Goal: Task Accomplishment & Management: Manage account settings

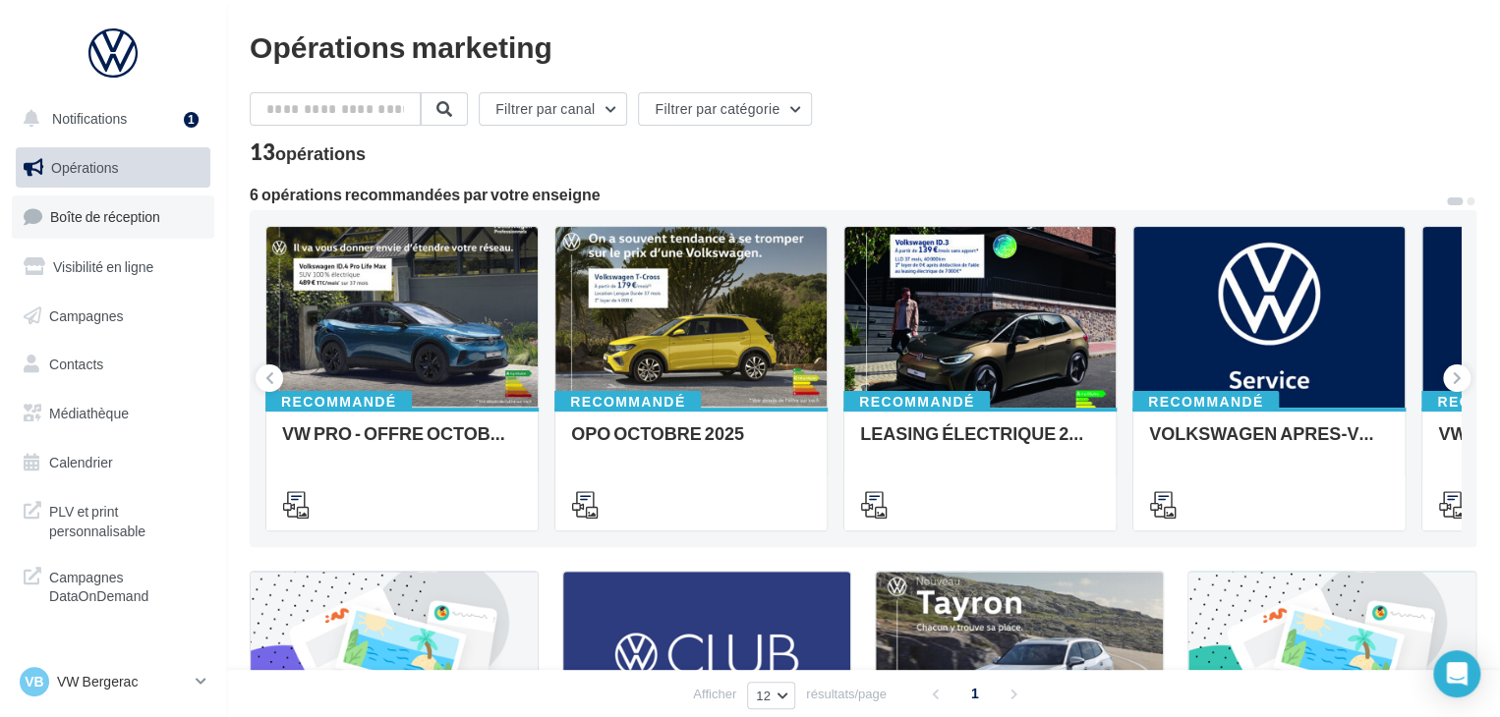
click at [170, 236] on link "Boîte de réception" at bounding box center [113, 217] width 202 height 42
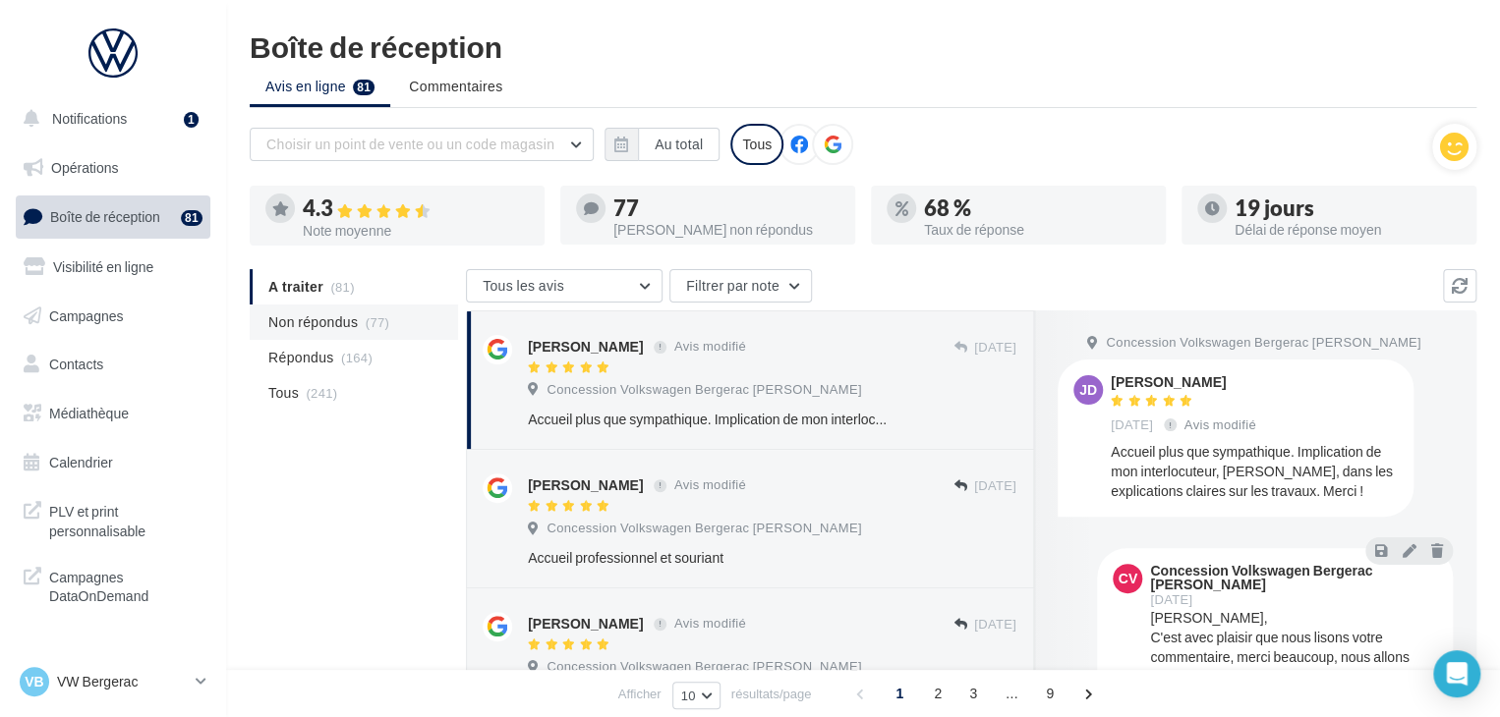
click at [358, 323] on li "Non répondus (77)" at bounding box center [354, 322] width 208 height 35
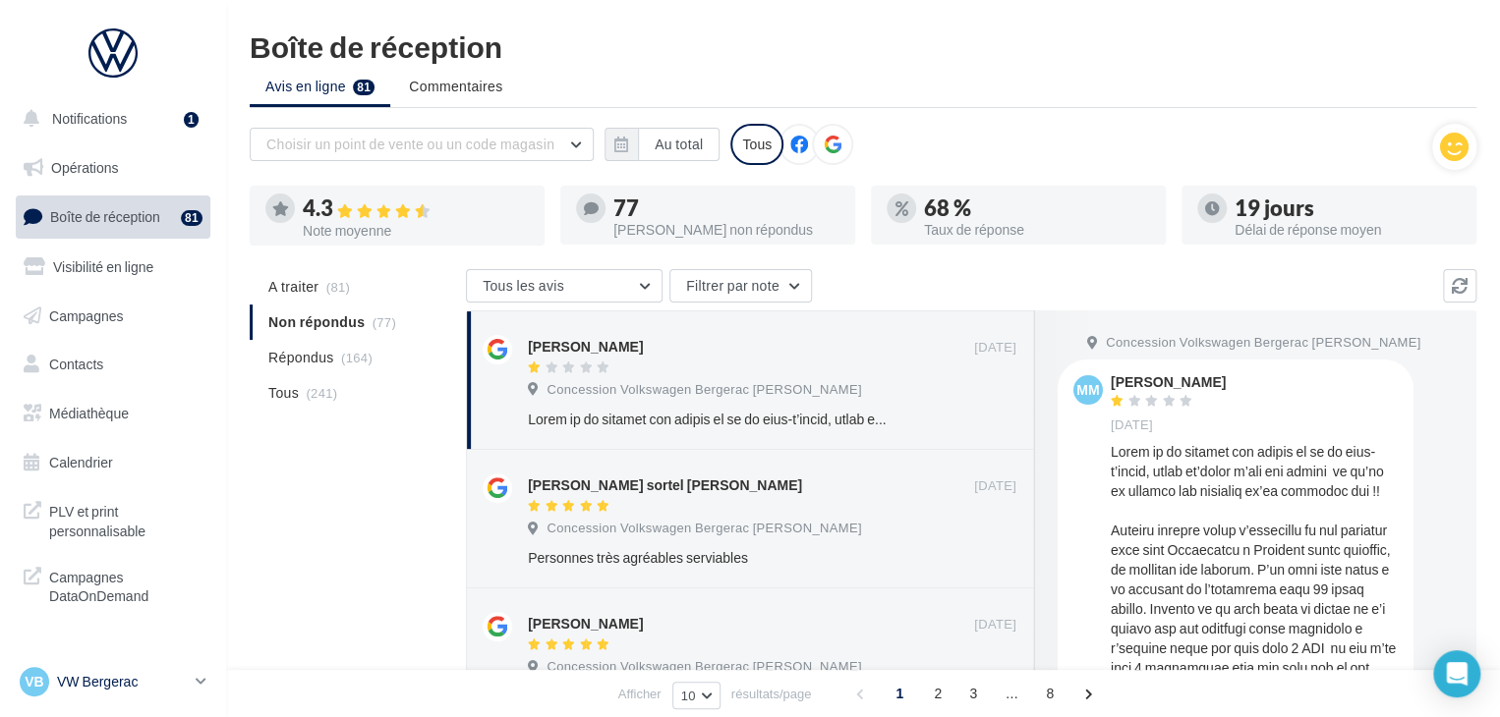
click at [180, 685] on p "VW Bergerac" at bounding box center [122, 682] width 131 height 20
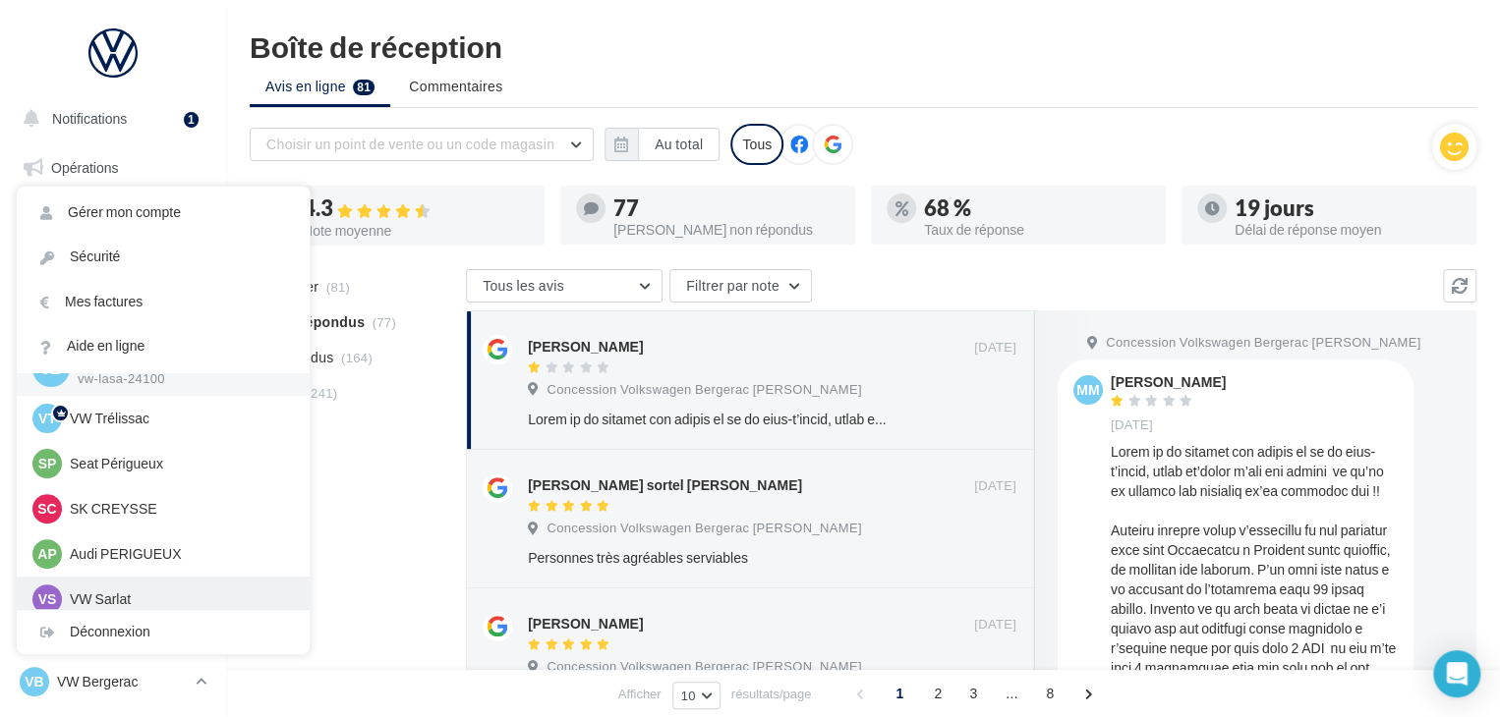
scroll to position [45, 0]
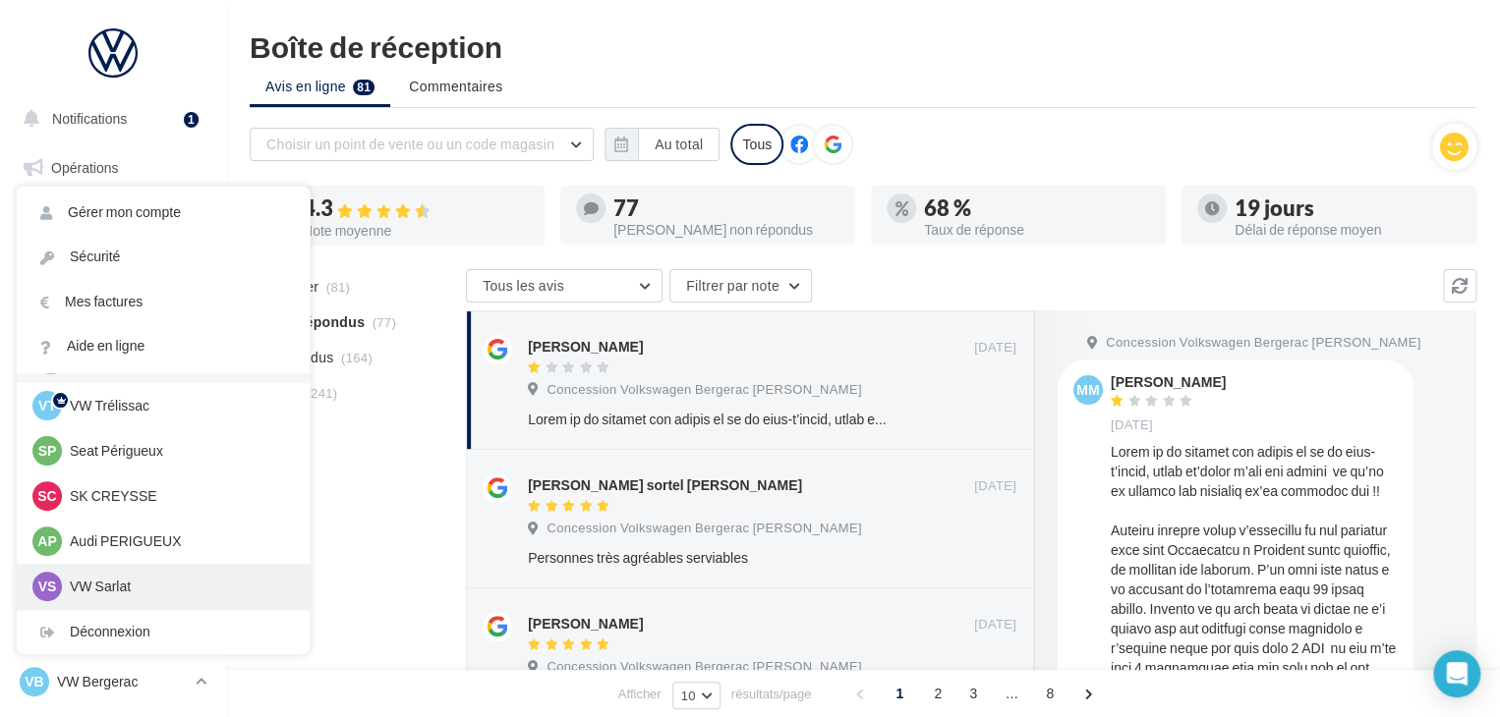
click at [185, 577] on p "VW Sarlat" at bounding box center [178, 587] width 216 height 20
